Goal: Navigation & Orientation: Find specific page/section

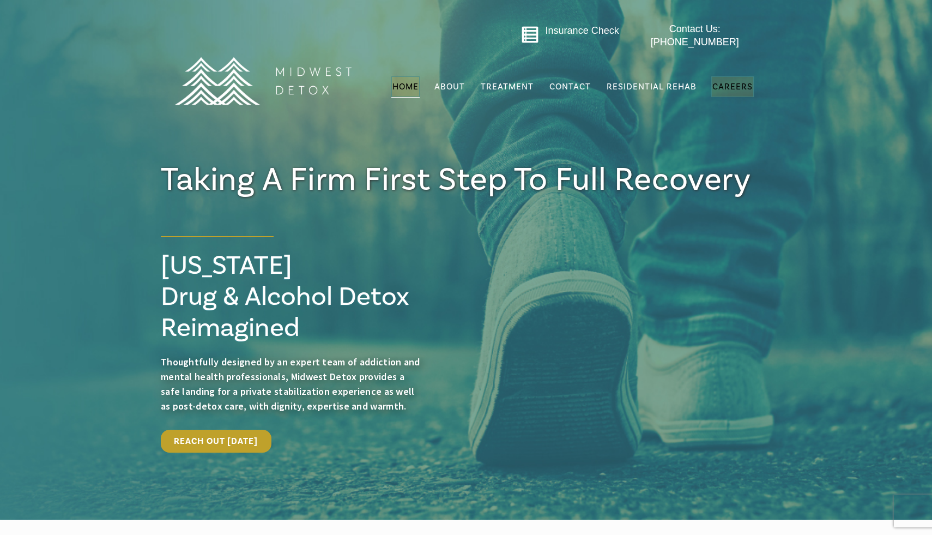
click at [738, 81] on span "Careers" at bounding box center [732, 86] width 40 height 11
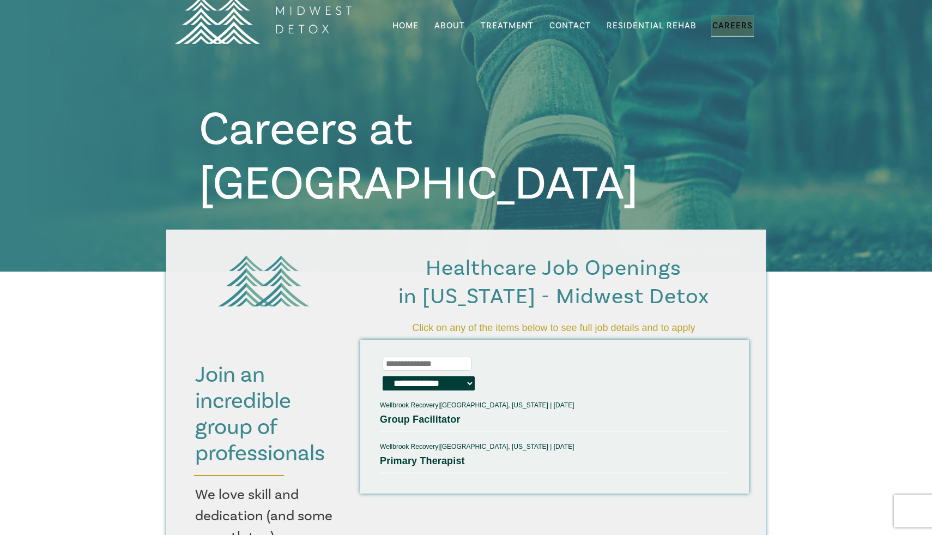
scroll to position [58, 0]
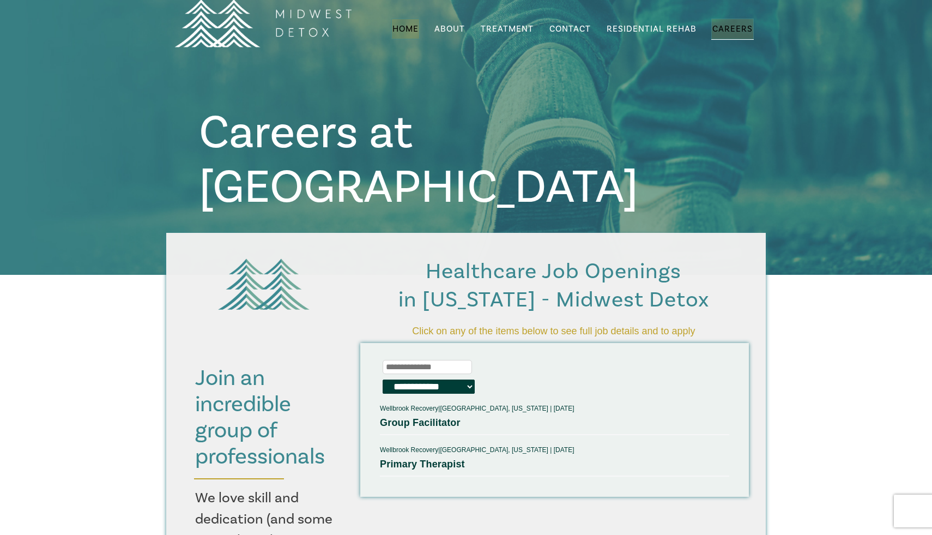
click at [412, 23] on span "Home" at bounding box center [405, 28] width 26 height 11
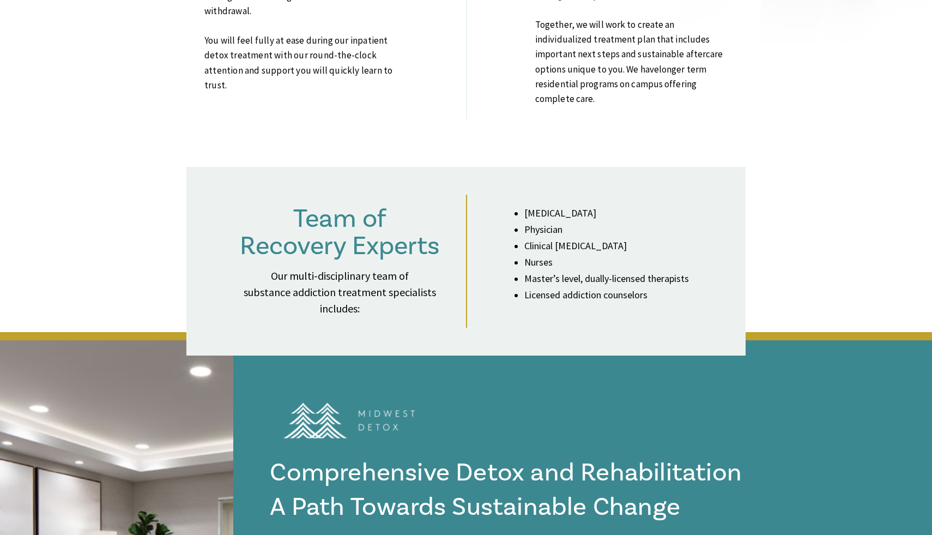
scroll to position [2718, 0]
